Goal: Task Accomplishment & Management: Use online tool/utility

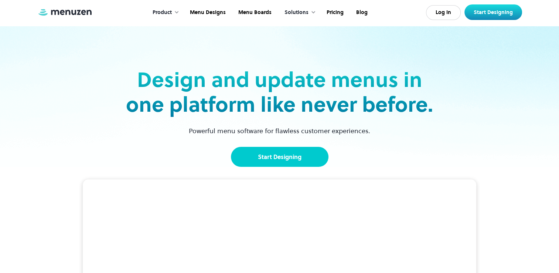
click at [268, 156] on link "Start Designing" at bounding box center [280, 157] width 98 height 20
click at [265, 160] on link "Start Designing" at bounding box center [280, 157] width 98 height 20
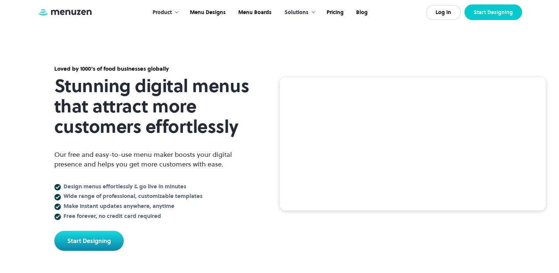
click at [486, 10] on link "Start Designing" at bounding box center [494, 12] width 58 height 16
